Goal: Book appointment/travel/reservation

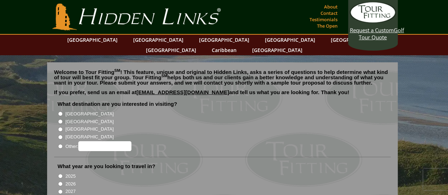
click at [60, 119] on input "[GEOGRAPHIC_DATA]" at bounding box center [60, 121] width 5 height 5
radio input "true"
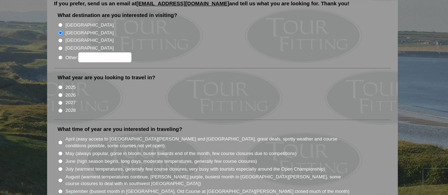
click at [60, 93] on input "2026" at bounding box center [60, 95] width 5 height 5
radio input "true"
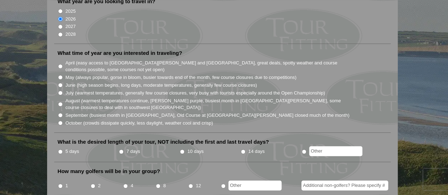
scroll to position [165, 0]
click at [59, 64] on input "April (easy access to [GEOGRAPHIC_DATA][PERSON_NAME] and [GEOGRAPHIC_DATA], gre…" at bounding box center [60, 66] width 5 height 5
radio input "true"
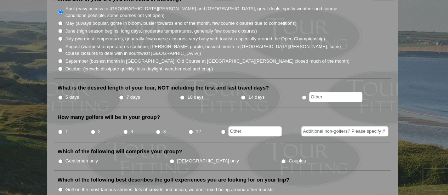
scroll to position [220, 0]
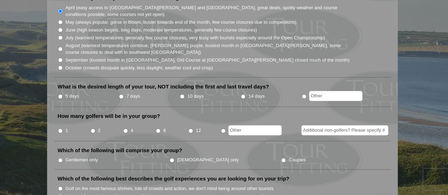
click at [121, 94] on input "7 days" at bounding box center [121, 96] width 5 height 5
radio input "true"
click at [125, 129] on input "4" at bounding box center [125, 131] width 5 height 5
radio input "true"
click at [59, 158] on input "Gentlemen only" at bounding box center [60, 160] width 5 height 5
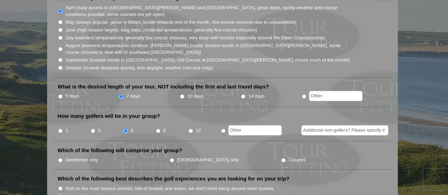
radio input "true"
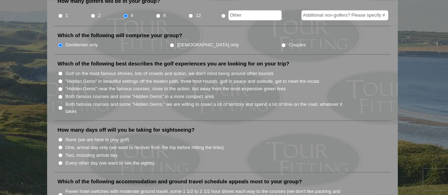
scroll to position [336, 0]
click at [60, 71] on input "Golf on the most famous shrines, lots of crowds and action, we don't mind being…" at bounding box center [60, 73] width 5 height 5
radio input "true"
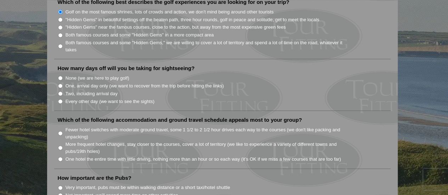
scroll to position [413, 0]
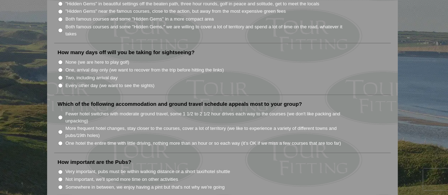
click at [60, 60] on input "None (we are here to play golf)" at bounding box center [60, 62] width 5 height 5
radio input "true"
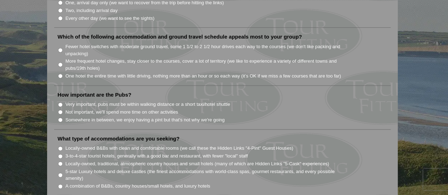
scroll to position [481, 0]
click at [61, 62] on input "More frequent hotel changes, stay closer to the courses, cover a lot of territo…" at bounding box center [60, 64] width 5 height 5
radio input "true"
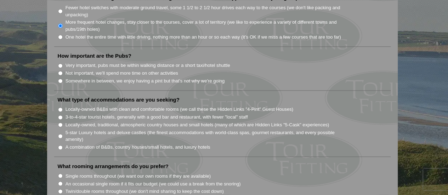
scroll to position [520, 0]
click at [61, 78] on input "Somewhere in between, we enjoy having a pint but that's not why we're going" at bounding box center [60, 80] width 5 height 5
radio input "true"
click at [60, 63] on input "Very important, pubs must be within walking distance or a short taxi/hotel shut…" at bounding box center [60, 65] width 5 height 5
radio input "true"
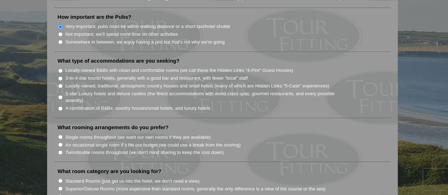
scroll to position [572, 0]
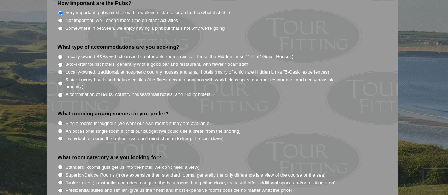
click at [60, 55] on input "Locally-owned B&Bs with clean and comfortable rooms (we call these the Hidden L…" at bounding box center [60, 57] width 5 height 5
radio input "true"
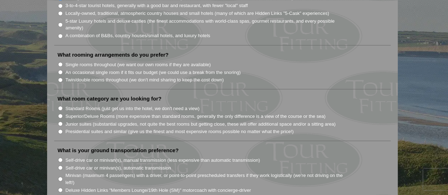
scroll to position [629, 0]
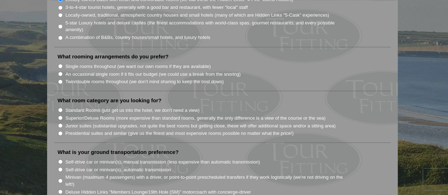
click at [60, 79] on input "Twin/double rooms throughout (we don't mind sharing to keep the cost down)" at bounding box center [60, 81] width 5 height 5
radio input "true"
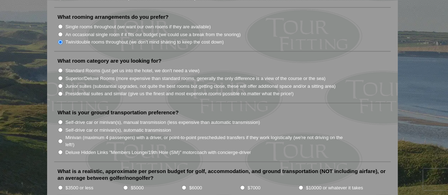
click at [60, 68] on input "Standard Rooms (just get us into the hotel, we don't need a view)" at bounding box center [60, 70] width 5 height 5
radio input "true"
click at [60, 120] on input "Self-drive car or minivan(s), manual transmission (less expensive than automati…" at bounding box center [60, 122] width 5 height 5
radio input "true"
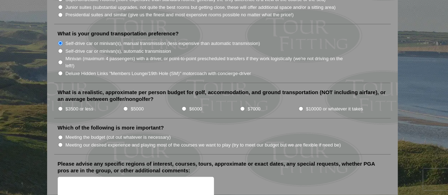
scroll to position [748, 0]
click at [60, 106] on input "$3500 or less" at bounding box center [60, 108] width 5 height 5
radio input "true"
click at [60, 135] on input "Meeting the budget (cut out whatever is necessary)" at bounding box center [60, 137] width 5 height 5
radio input "true"
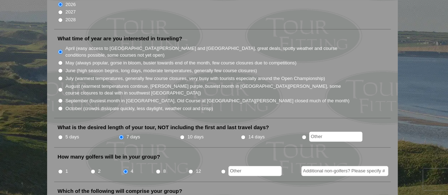
scroll to position [0, 0]
